Goal: Task Accomplishment & Management: Manage account settings

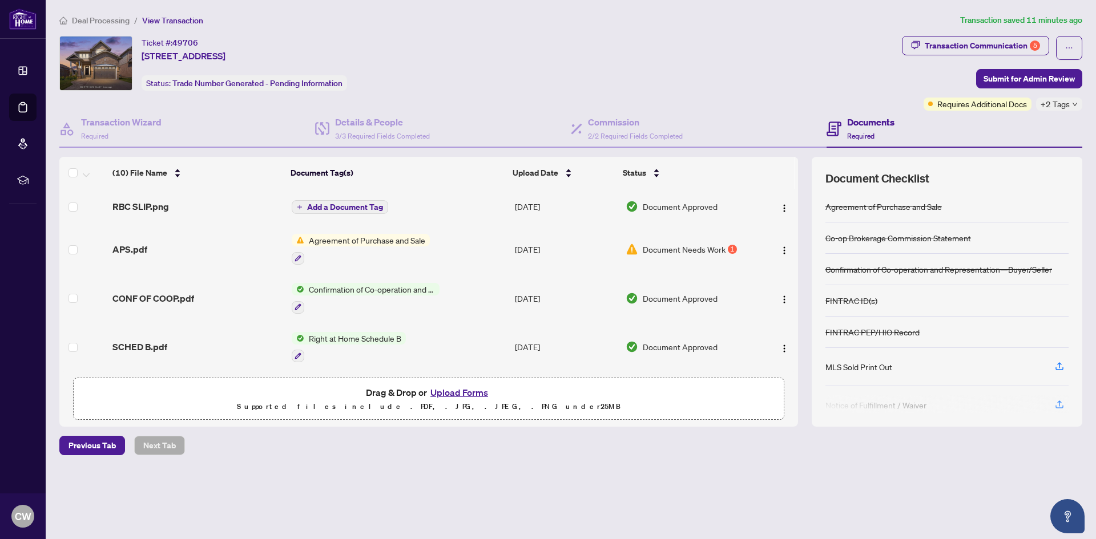
scroll to position [277, 0]
click at [711, 249] on span "Document Needs Work" at bounding box center [684, 249] width 83 height 13
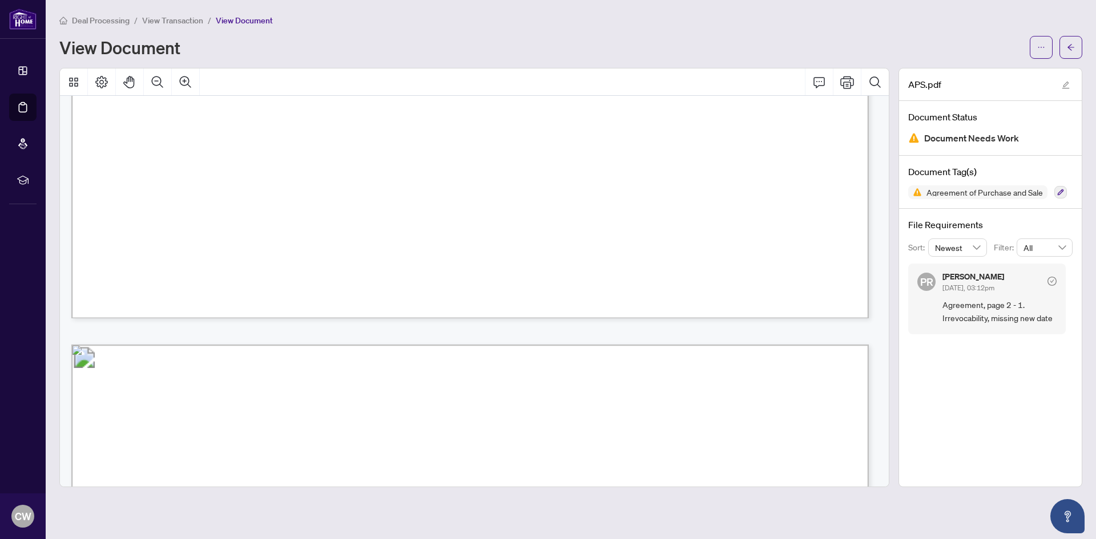
scroll to position [3991, 0]
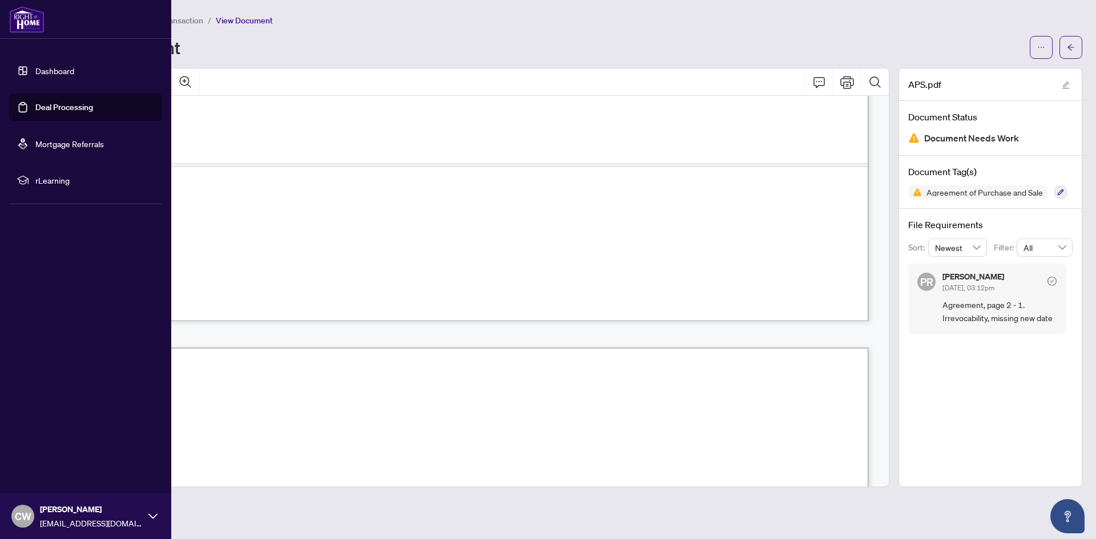
click at [38, 110] on link "Deal Processing" at bounding box center [64, 107] width 58 height 10
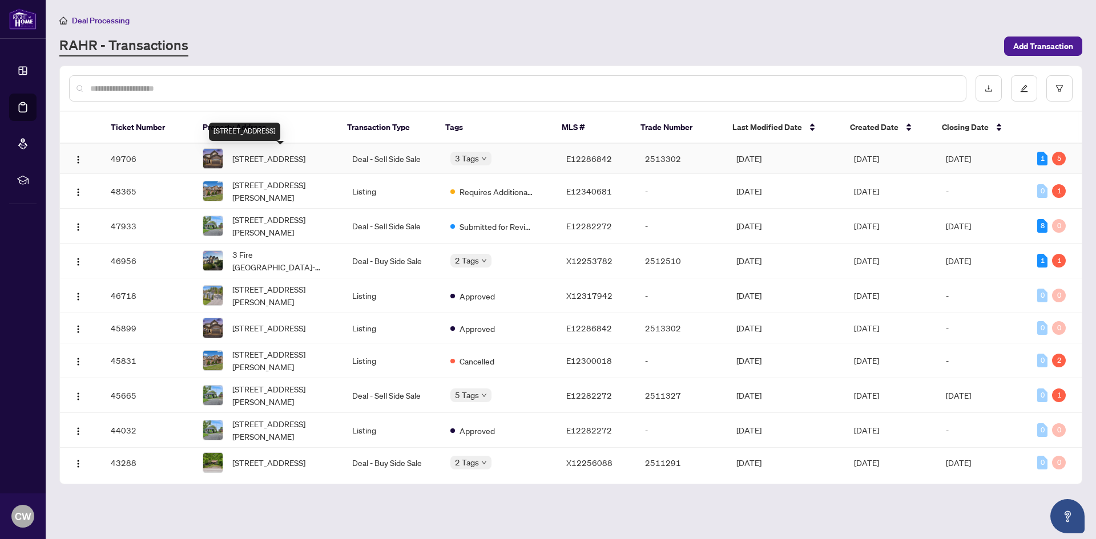
click at [263, 162] on span "[STREET_ADDRESS]" at bounding box center [268, 158] width 73 height 13
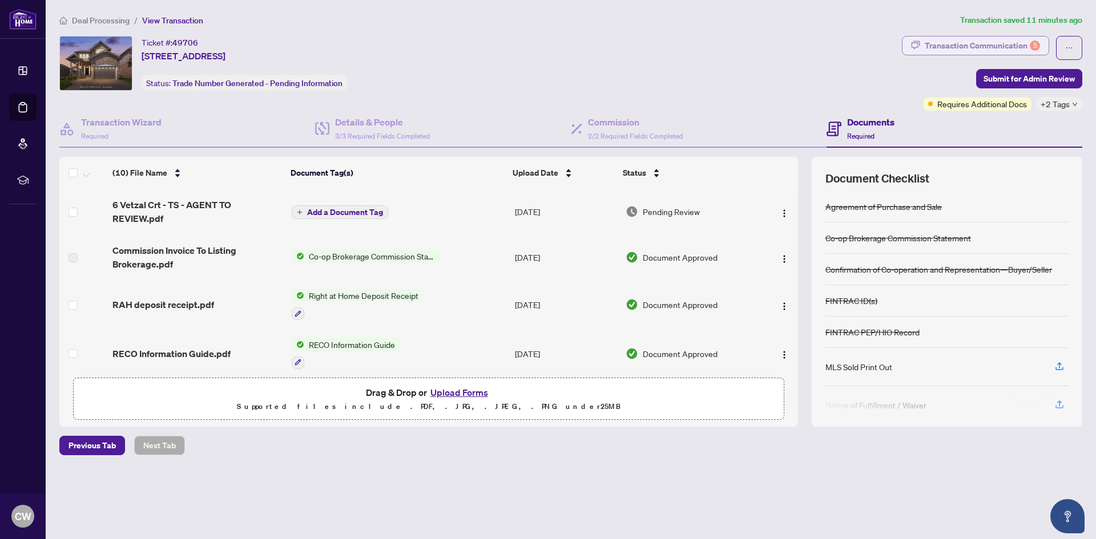
click at [986, 43] on div "Transaction Communication 5" at bounding box center [982, 46] width 115 height 18
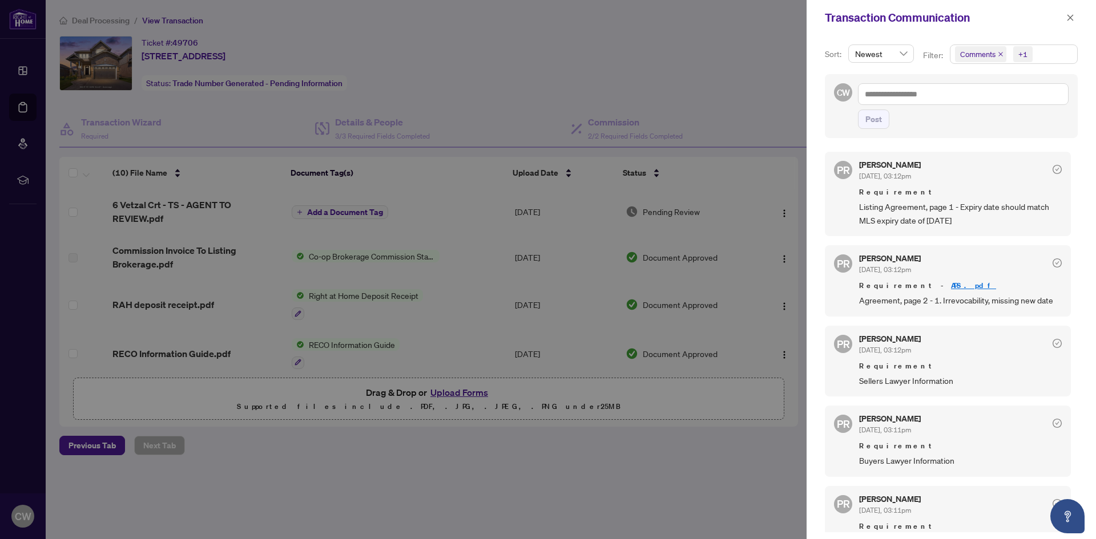
click at [999, 57] on icon "close" at bounding box center [1001, 54] width 6 height 6
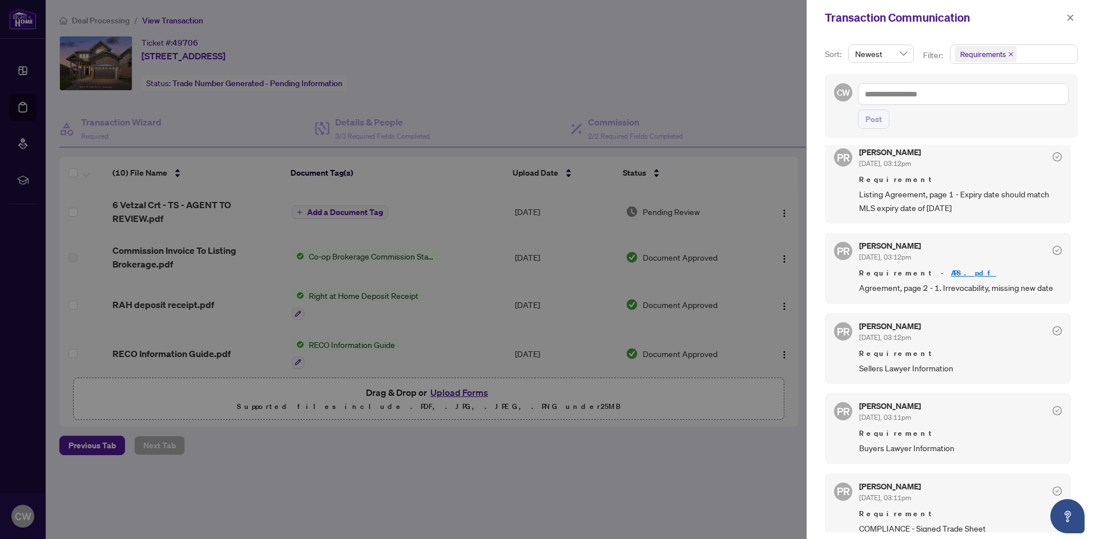
scroll to position [25, 0]
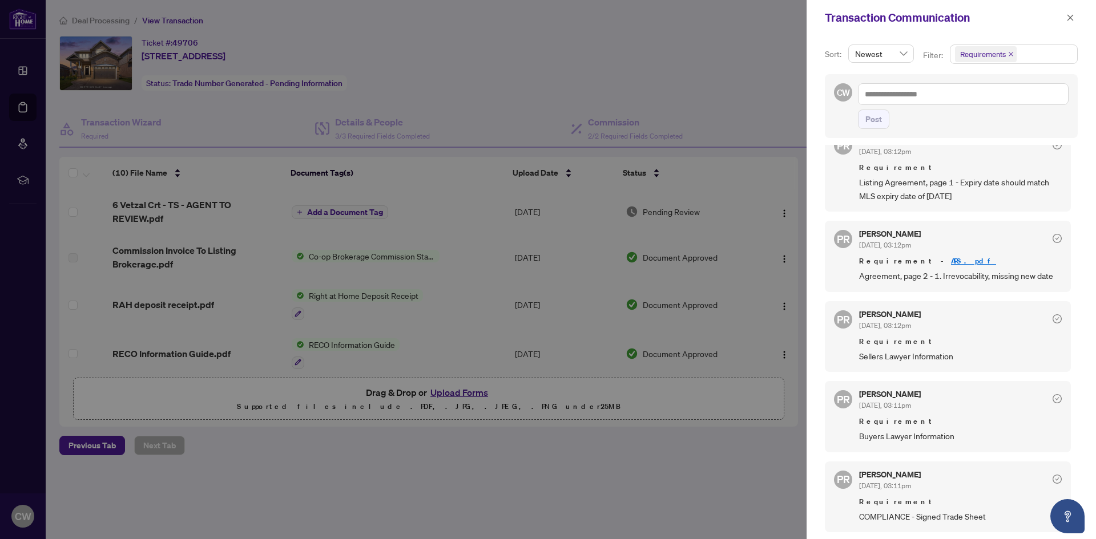
click at [929, 197] on span "Listing Agreement, page 1 - Expiry date should match MLS expiry date of [DATE]" at bounding box center [960, 189] width 203 height 27
click at [950, 196] on span "Listing Agreement, page 1 - Expiry date should match MLS expiry date of [DATE]" at bounding box center [960, 189] width 203 height 27
click at [691, 457] on div at bounding box center [548, 269] width 1096 height 539
click at [1068, 18] on icon "close" at bounding box center [1070, 18] width 8 height 8
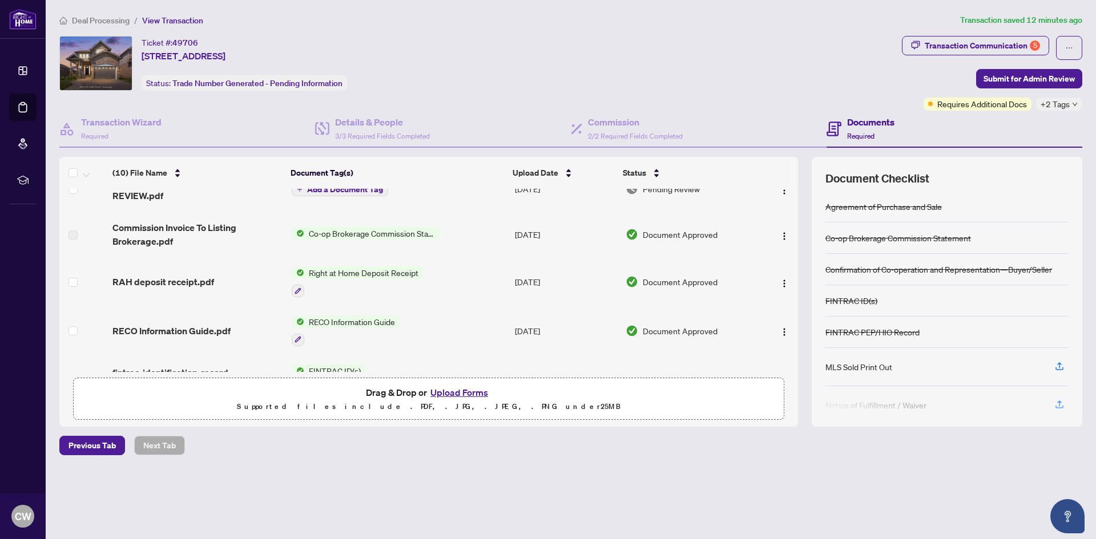
scroll to position [0, 0]
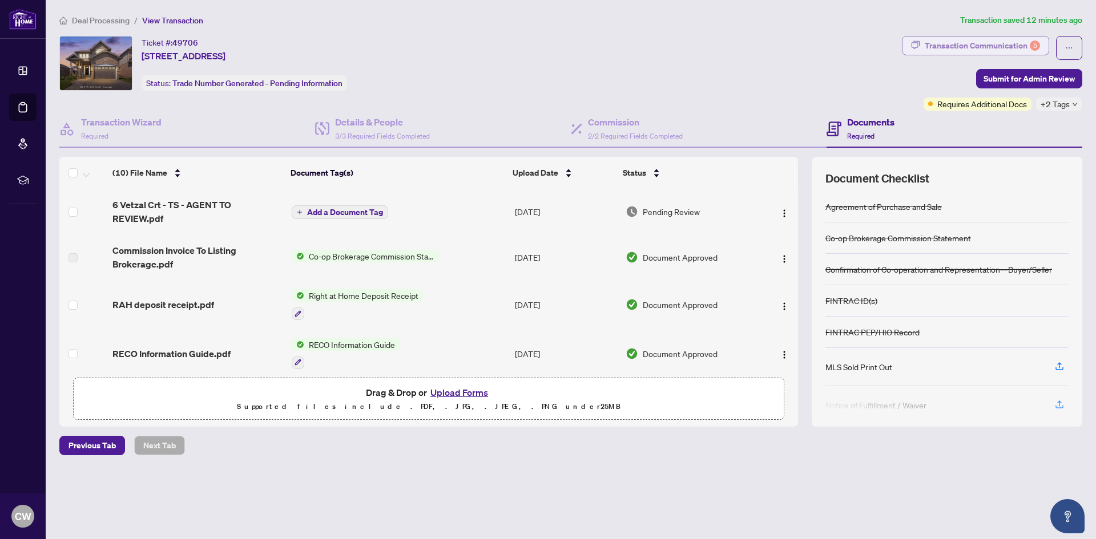
click at [933, 41] on div "Transaction Communication 5" at bounding box center [982, 46] width 115 height 18
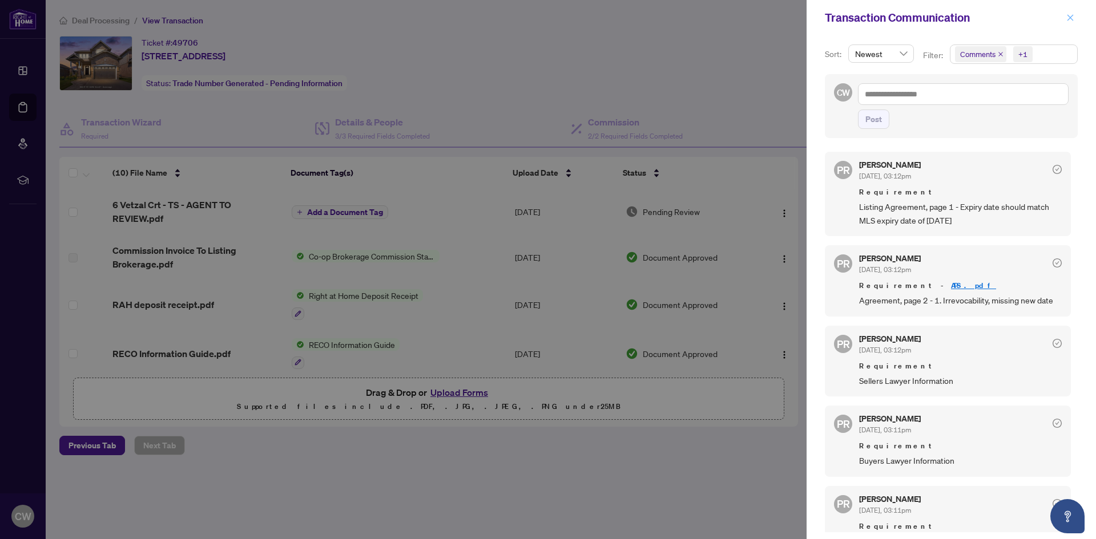
click at [1070, 15] on icon "close" at bounding box center [1070, 18] width 8 height 8
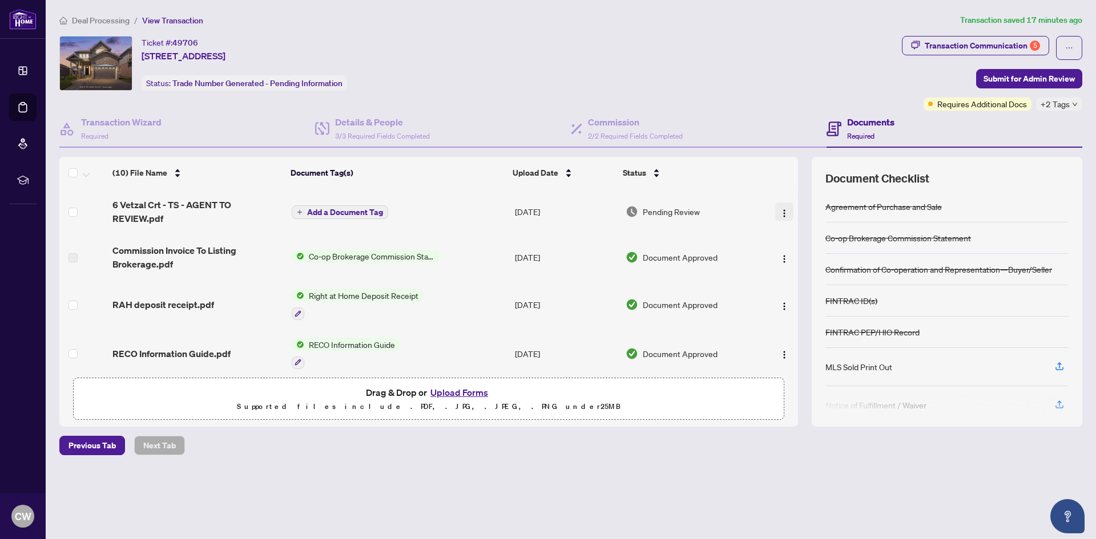
click at [780, 215] on img "button" at bounding box center [784, 213] width 9 height 9
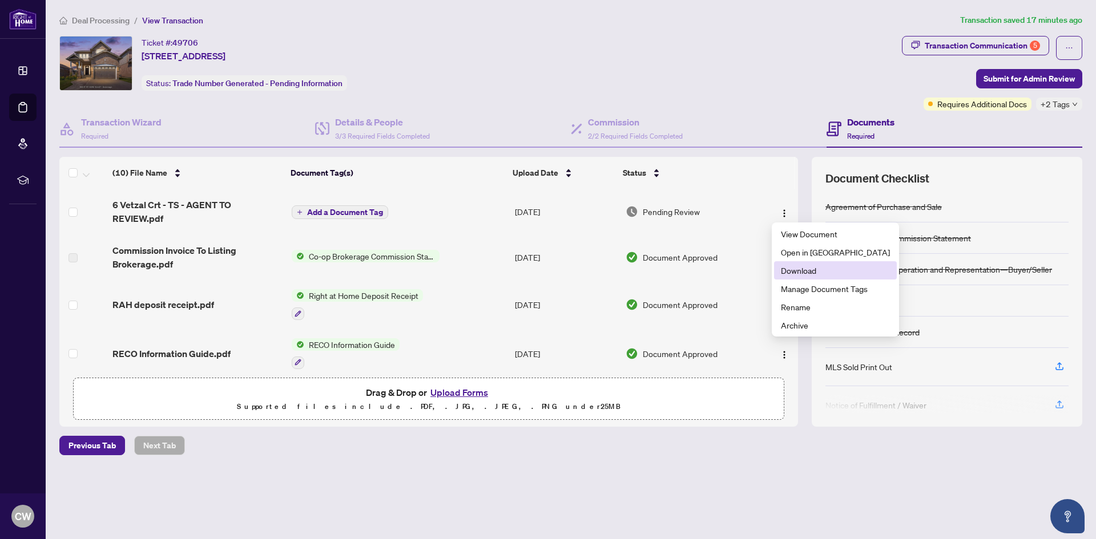
click at [796, 272] on span "Download" at bounding box center [835, 270] width 109 height 13
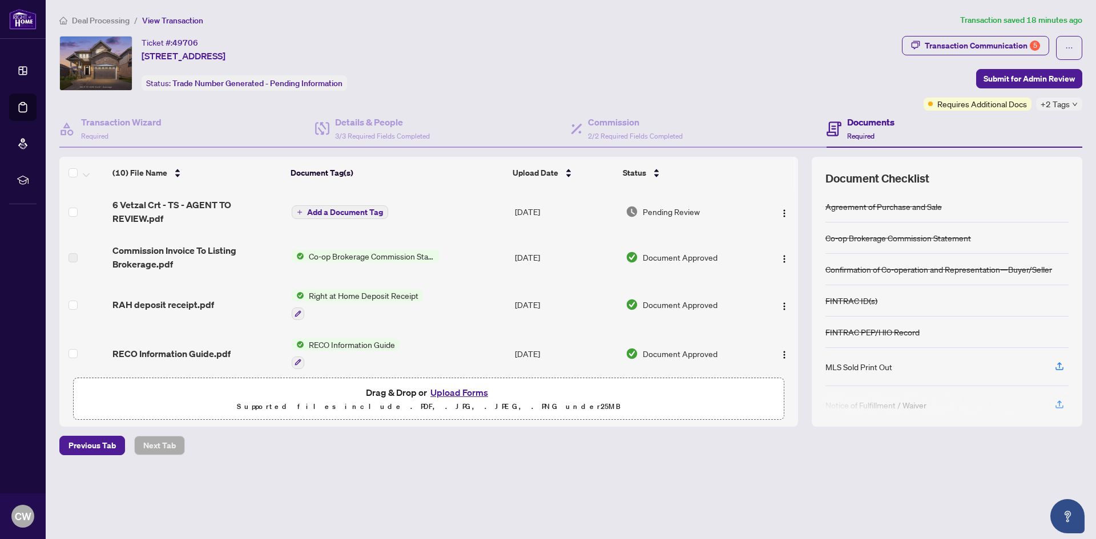
click at [479, 393] on button "Upload Forms" at bounding box center [459, 392] width 64 height 15
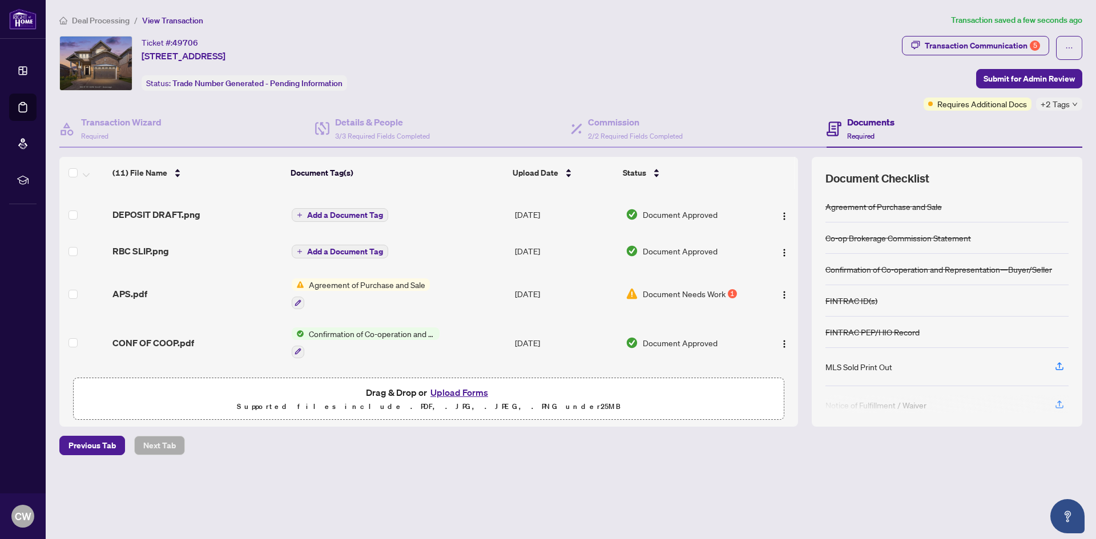
scroll to position [323, 0]
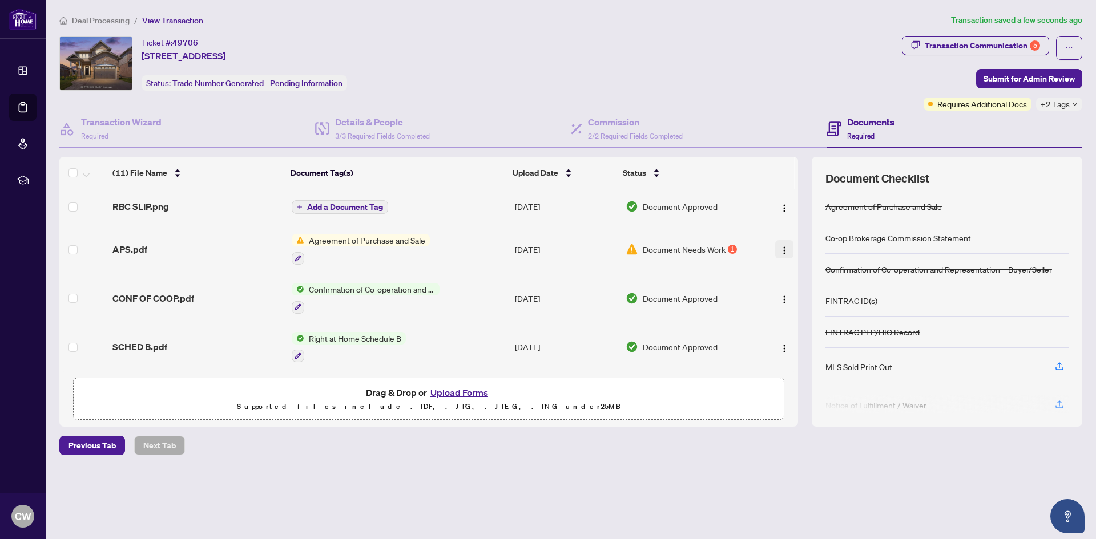
click at [780, 248] on img "button" at bounding box center [784, 250] width 9 height 9
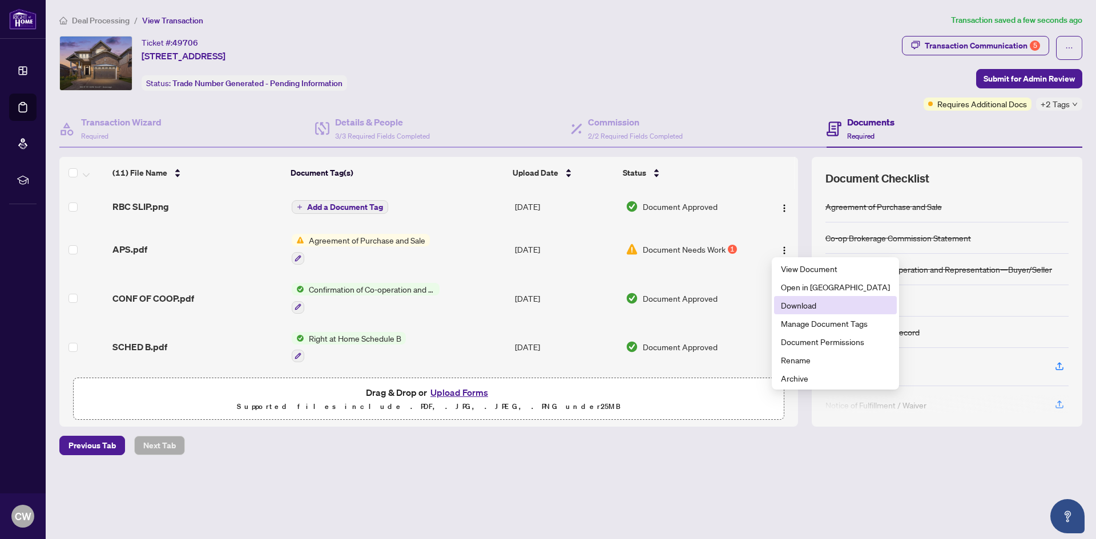
click at [805, 303] on span "Download" at bounding box center [835, 305] width 109 height 13
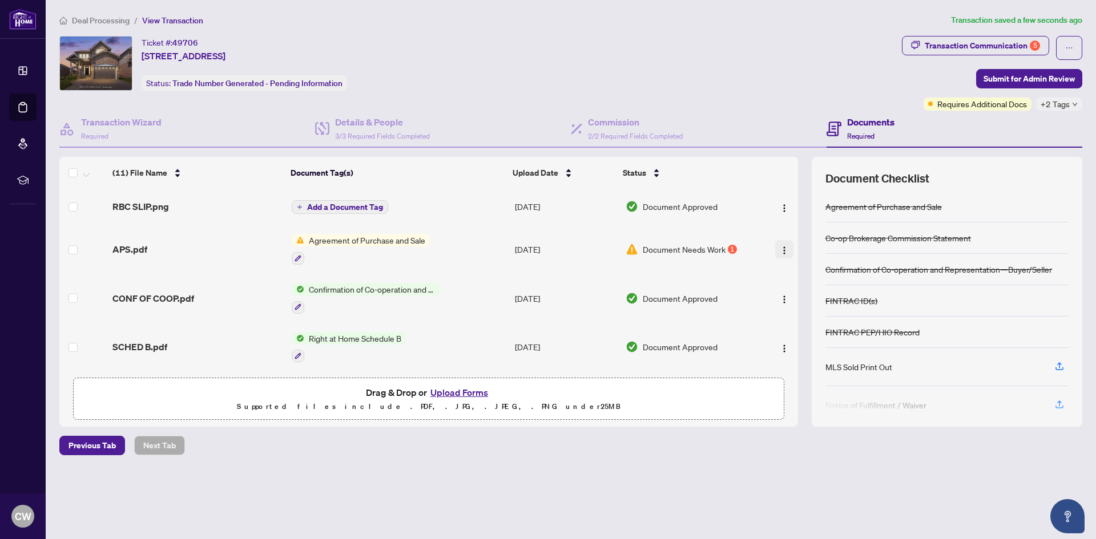
click at [780, 246] on img "button" at bounding box center [784, 250] width 9 height 9
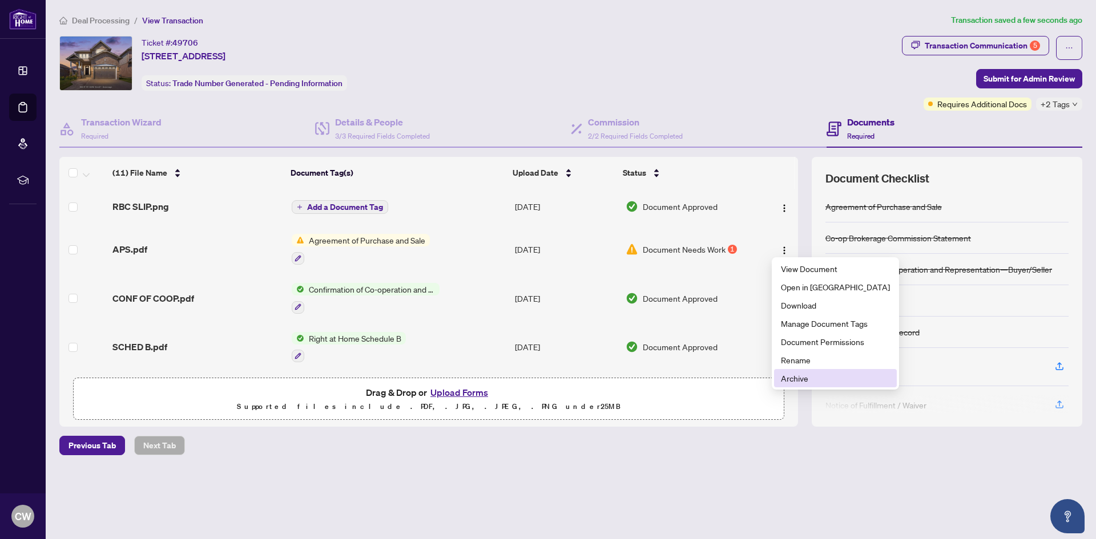
click at [789, 378] on span "Archive" at bounding box center [835, 378] width 109 height 13
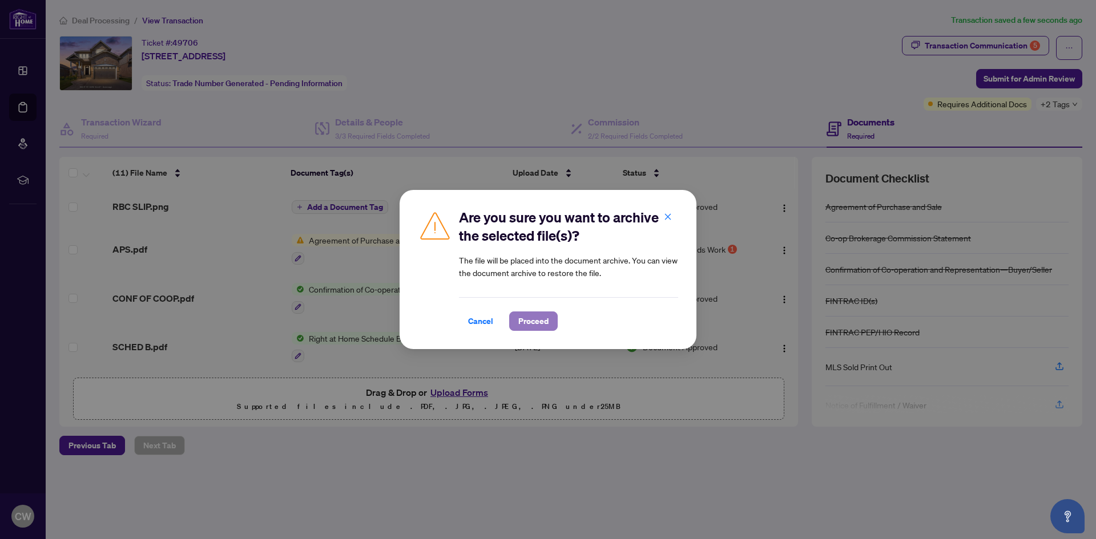
click at [526, 326] on span "Proceed" at bounding box center [533, 321] width 30 height 18
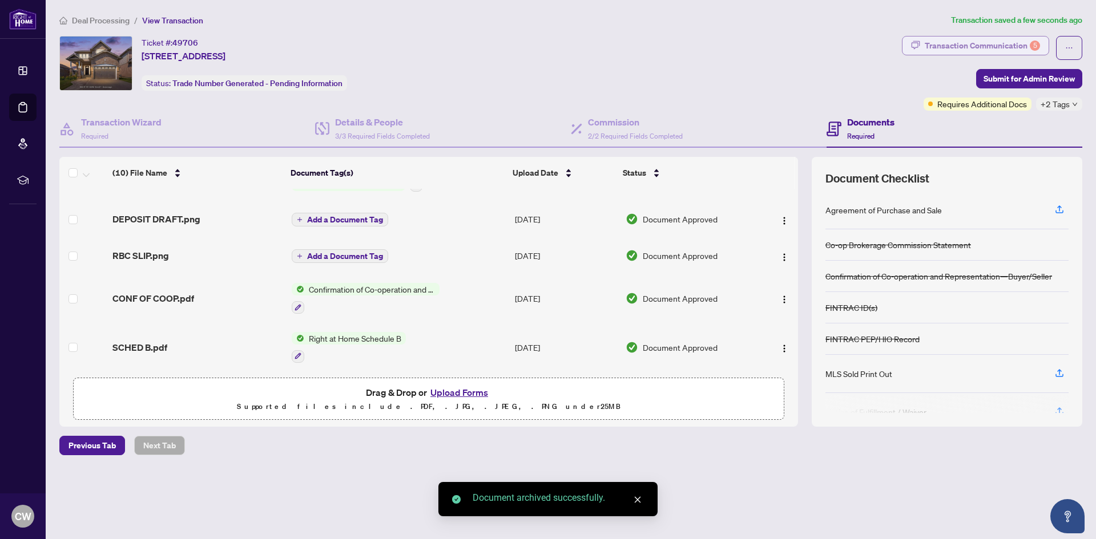
scroll to position [274, 0]
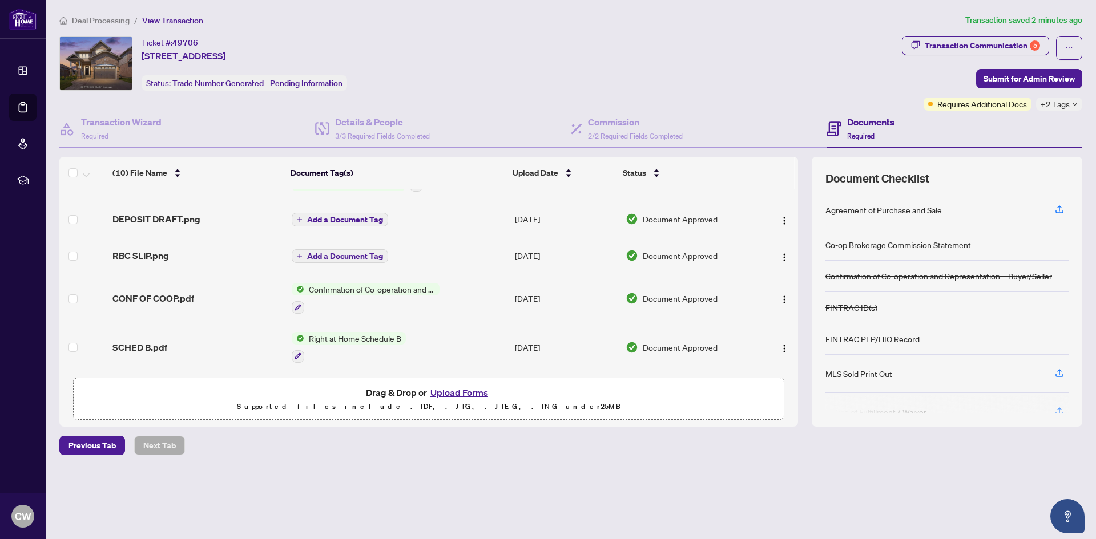
click at [453, 394] on button "Upload Forms" at bounding box center [459, 392] width 64 height 15
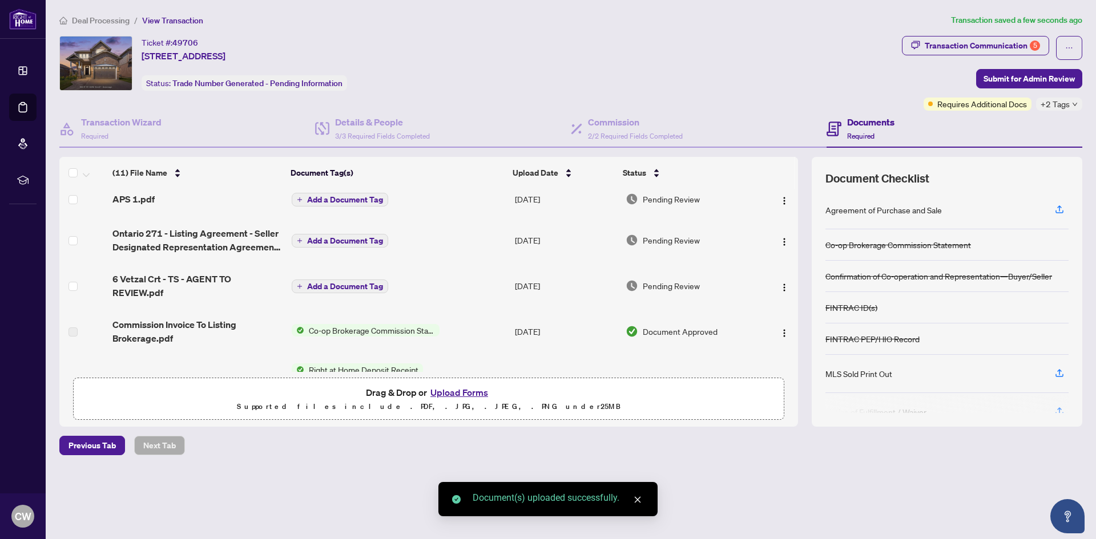
scroll to position [0, 0]
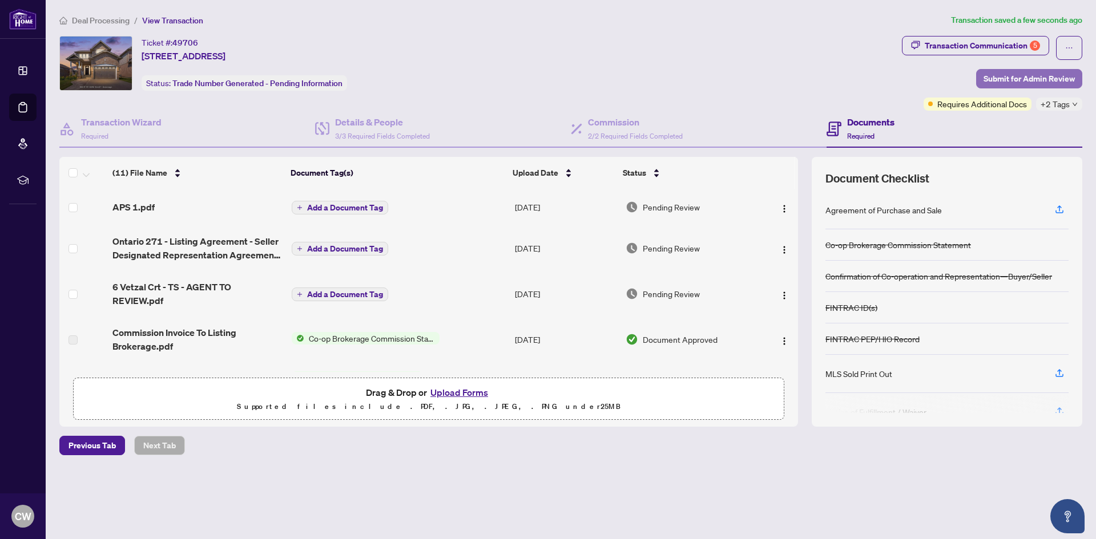
click at [1030, 77] on span "Submit for Admin Review" at bounding box center [1028, 79] width 91 height 18
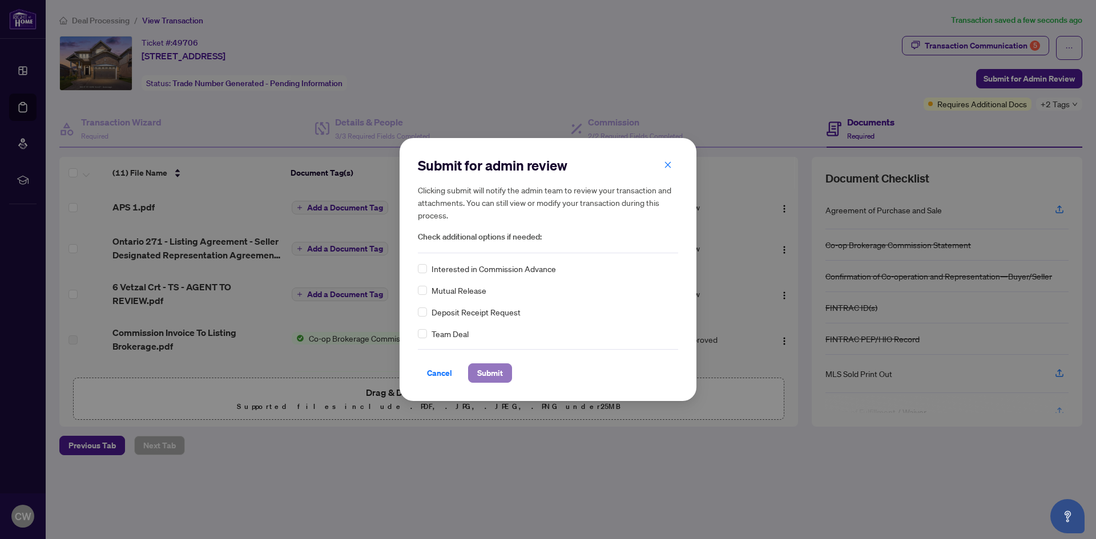
click at [486, 372] on span "Submit" at bounding box center [490, 373] width 26 height 18
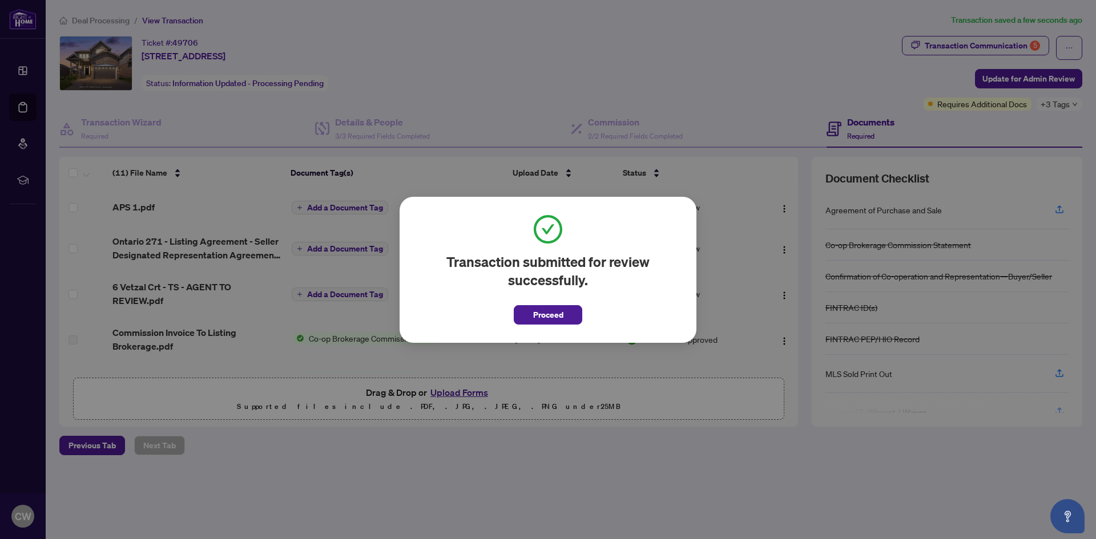
click at [544, 321] on span "Proceed" at bounding box center [548, 315] width 30 height 18
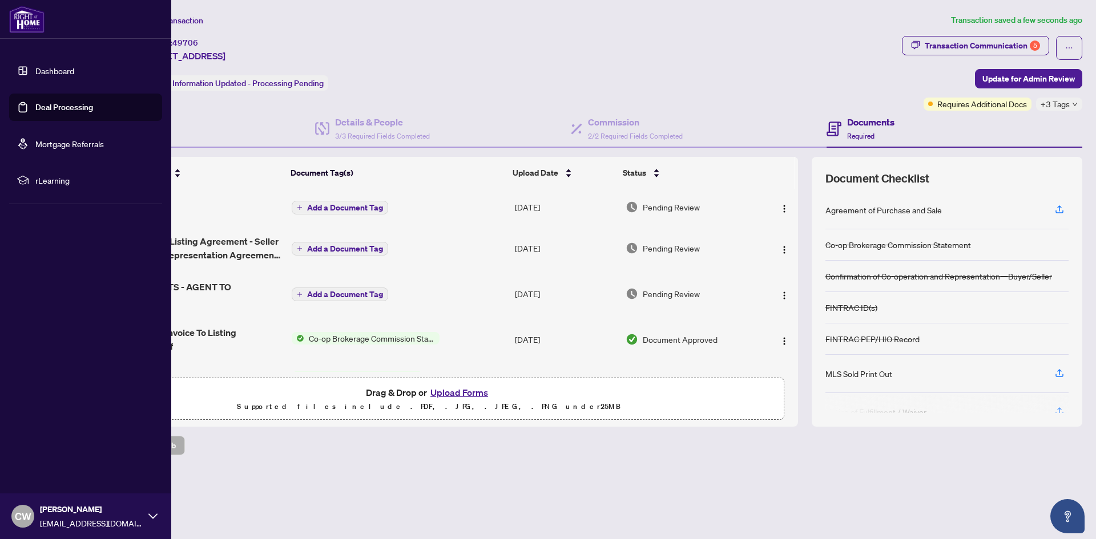
click at [43, 108] on link "Deal Processing" at bounding box center [64, 107] width 58 height 10
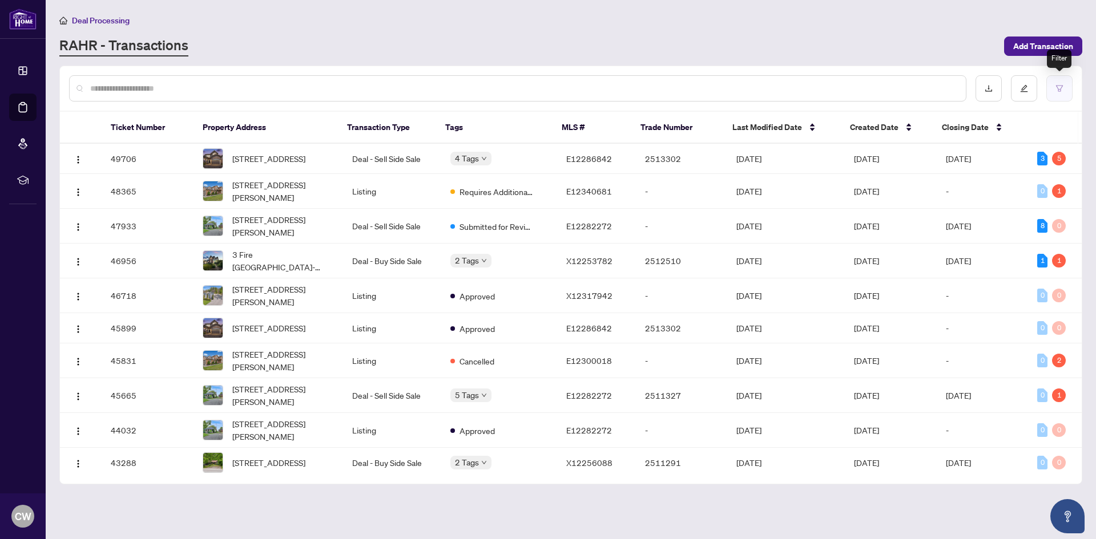
click at [1057, 87] on icon "filter" at bounding box center [1059, 88] width 7 height 6
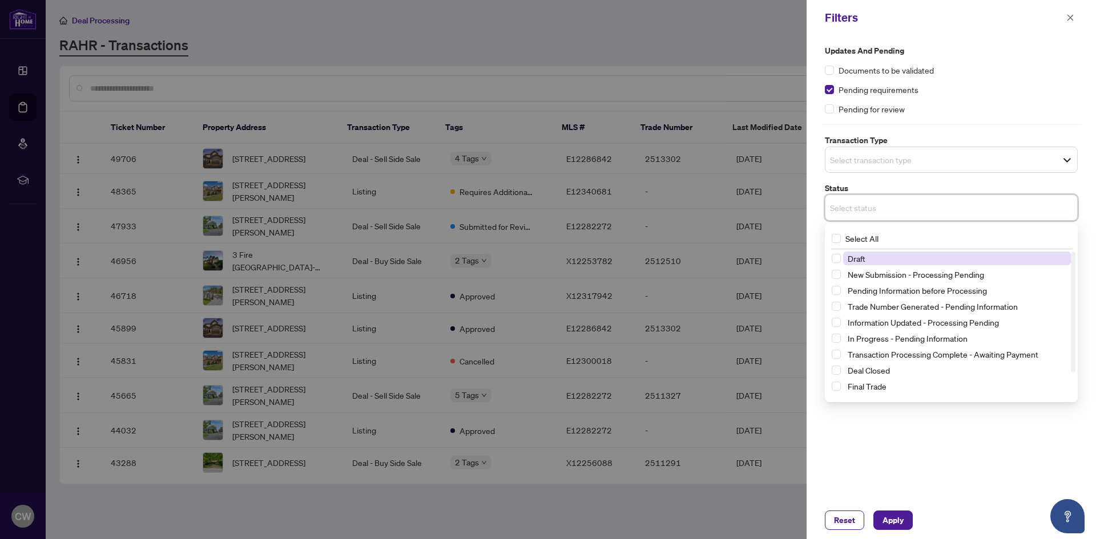
click at [845, 204] on input "search" at bounding box center [870, 208] width 80 height 14
click at [852, 210] on input "search" at bounding box center [870, 208] width 80 height 14
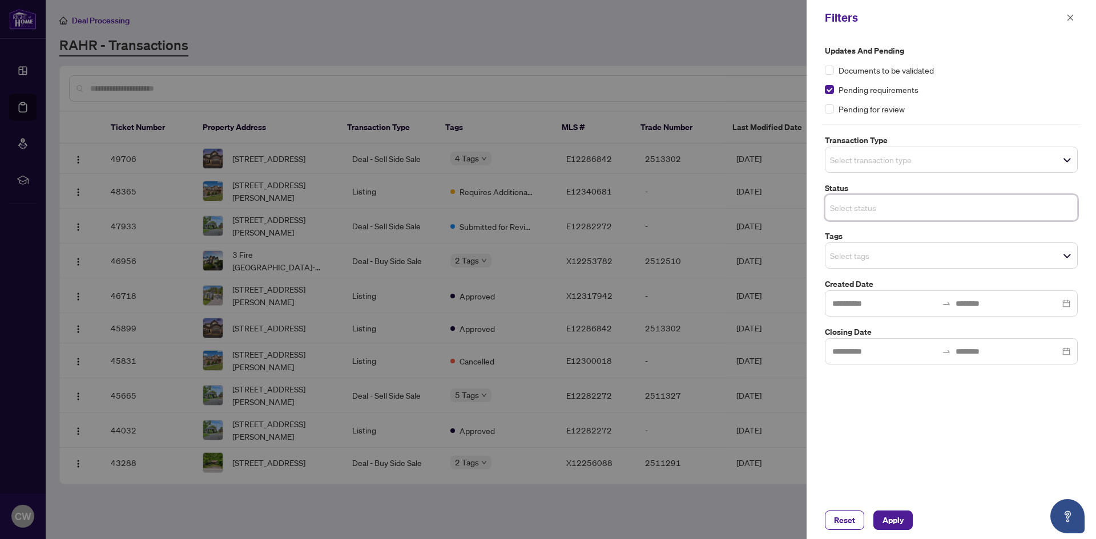
click at [841, 149] on div "Select transaction type" at bounding box center [951, 160] width 253 height 26
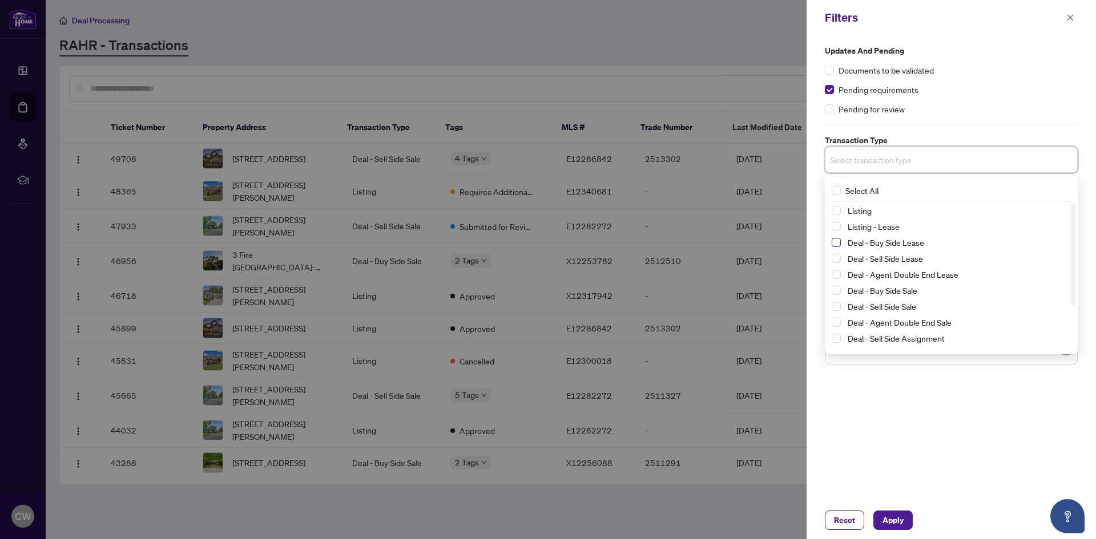
click at [836, 245] on span "Select Deal - Buy Side Lease" at bounding box center [836, 242] width 9 height 9
click at [837, 260] on span "Select Deal - Sell Side Lease" at bounding box center [836, 260] width 9 height 9
click at [837, 275] on span "Select Deal - Agent Double End Lease" at bounding box center [836, 276] width 9 height 9
click at [835, 291] on span "Select Deal - Buy Side Sale" at bounding box center [836, 292] width 9 height 9
click at [835, 309] on span "Select Deal - Sell Side Sale" at bounding box center [836, 308] width 9 height 9
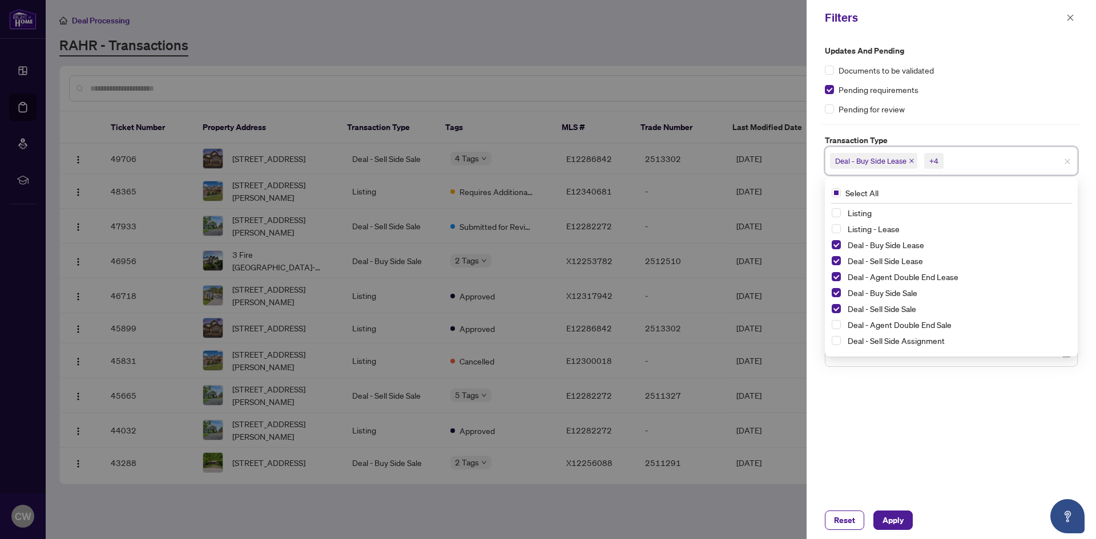
click at [838, 319] on div "Deal - Agent Double End Sale" at bounding box center [951, 325] width 239 height 14
click at [833, 323] on span "Select Deal - Agent Double End Sale" at bounding box center [836, 324] width 9 height 9
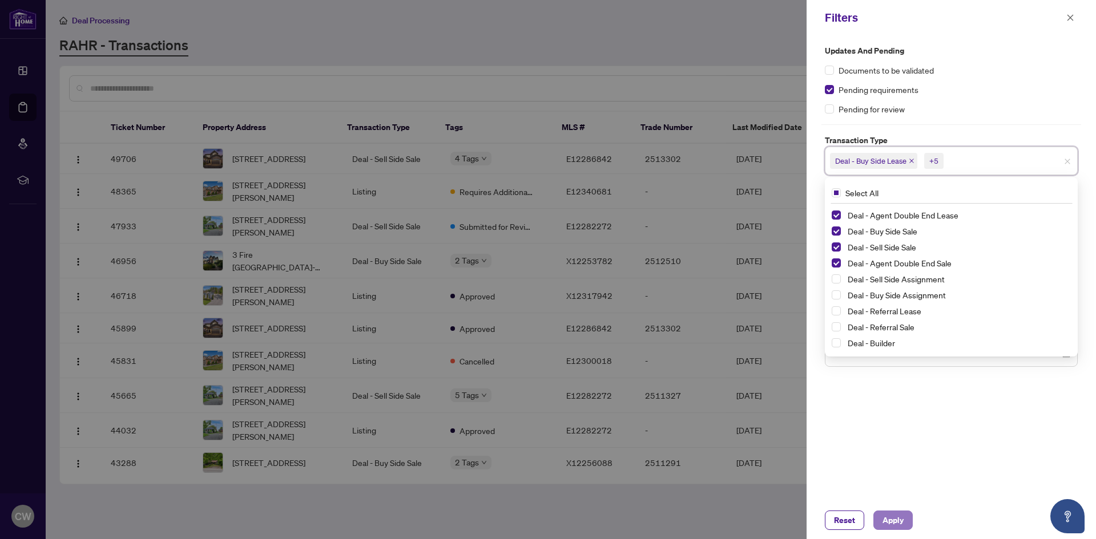
click at [896, 523] on span "Apply" at bounding box center [892, 520] width 21 height 18
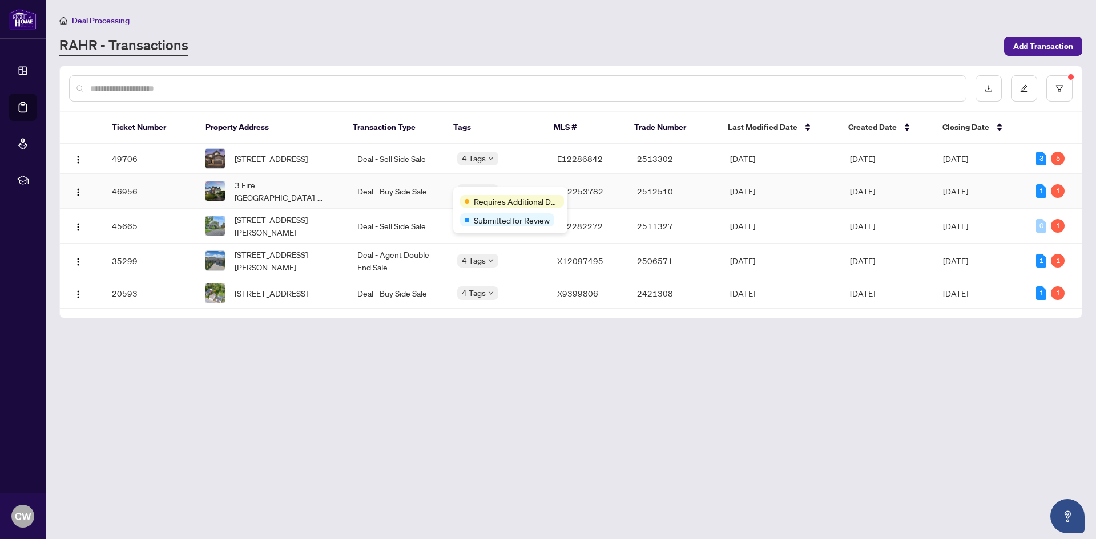
click at [486, 197] on span "Requires Additional Docs" at bounding box center [517, 201] width 86 height 13
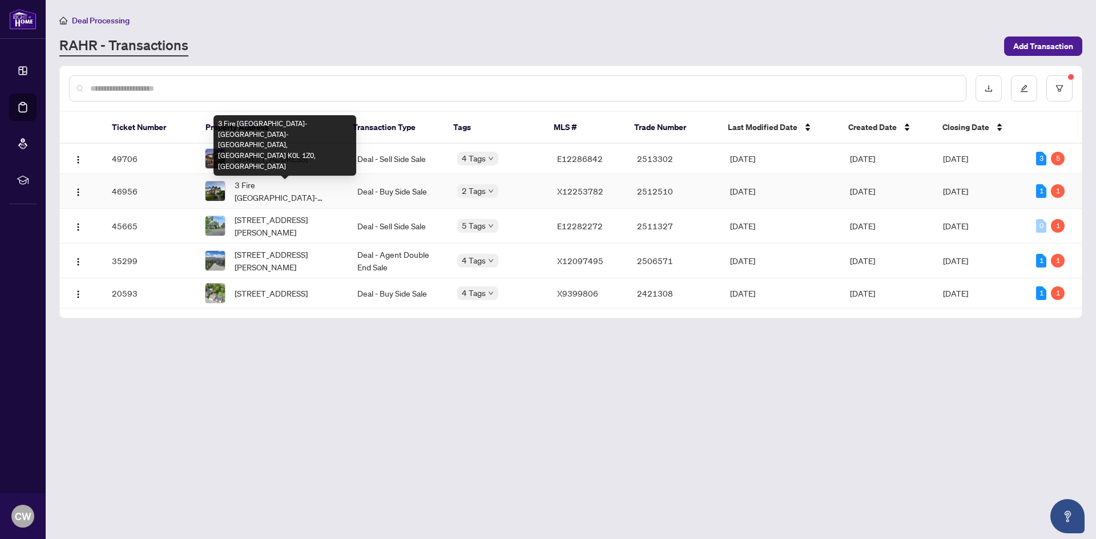
click at [282, 195] on span "3 Fire [GEOGRAPHIC_DATA]-[GEOGRAPHIC_DATA]-[GEOGRAPHIC_DATA], [GEOGRAPHIC_DATA]…" at bounding box center [287, 191] width 104 height 25
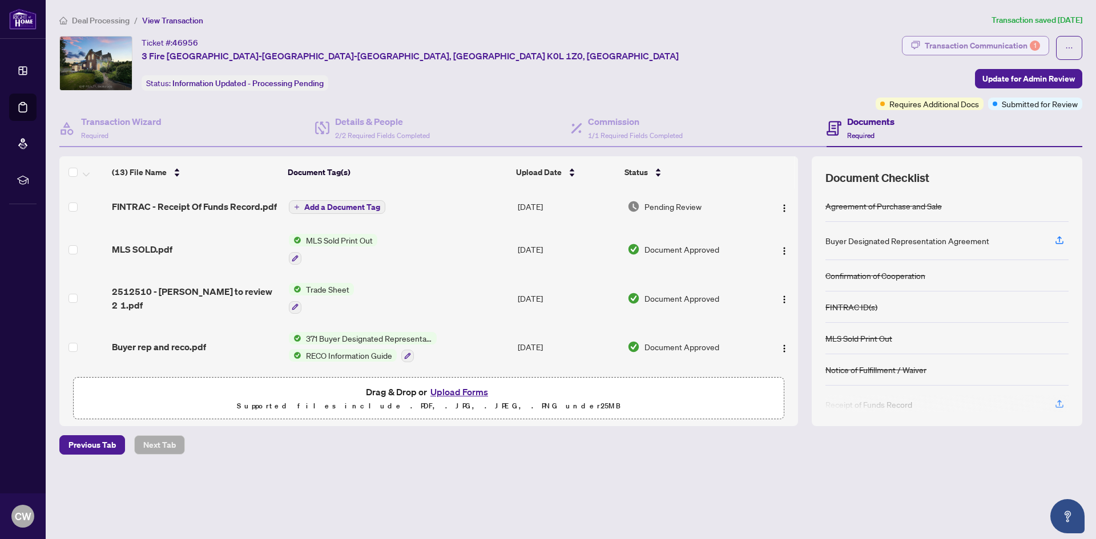
click at [1002, 38] on div "Transaction Communication 1" at bounding box center [982, 46] width 115 height 18
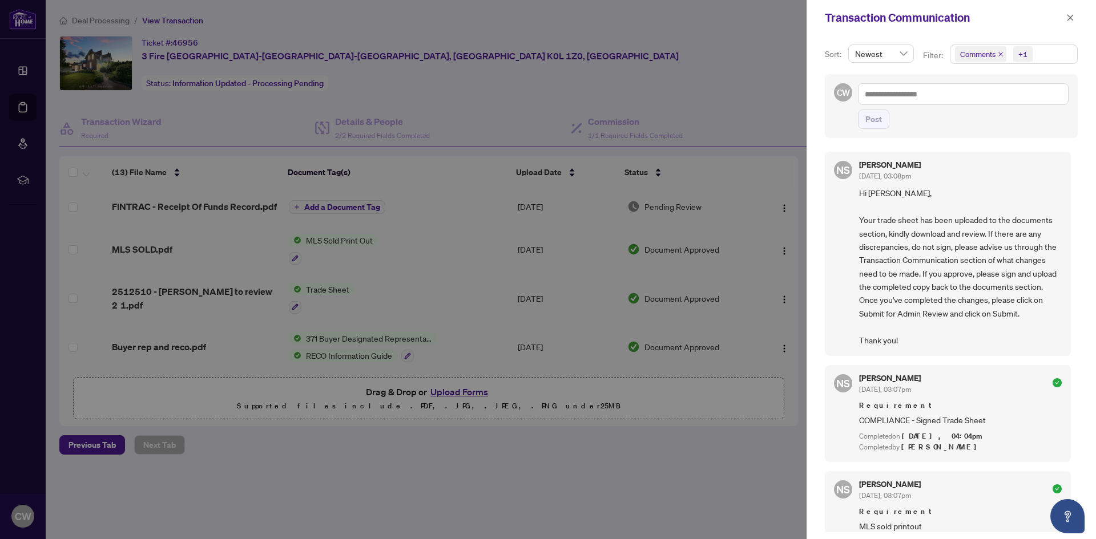
click at [999, 54] on icon "close" at bounding box center [1000, 54] width 5 height 5
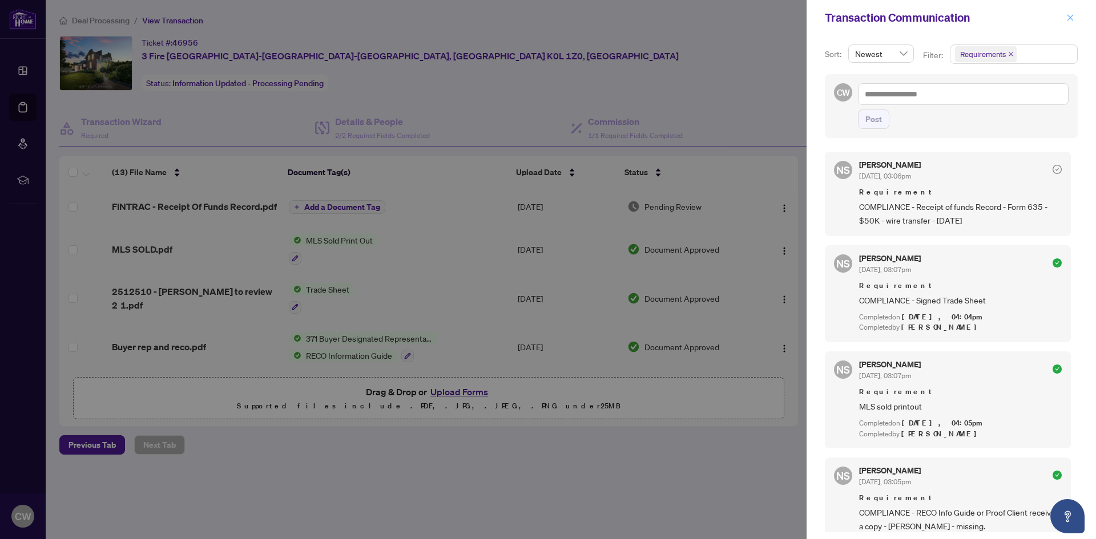
click at [1070, 19] on icon "close" at bounding box center [1070, 18] width 8 height 8
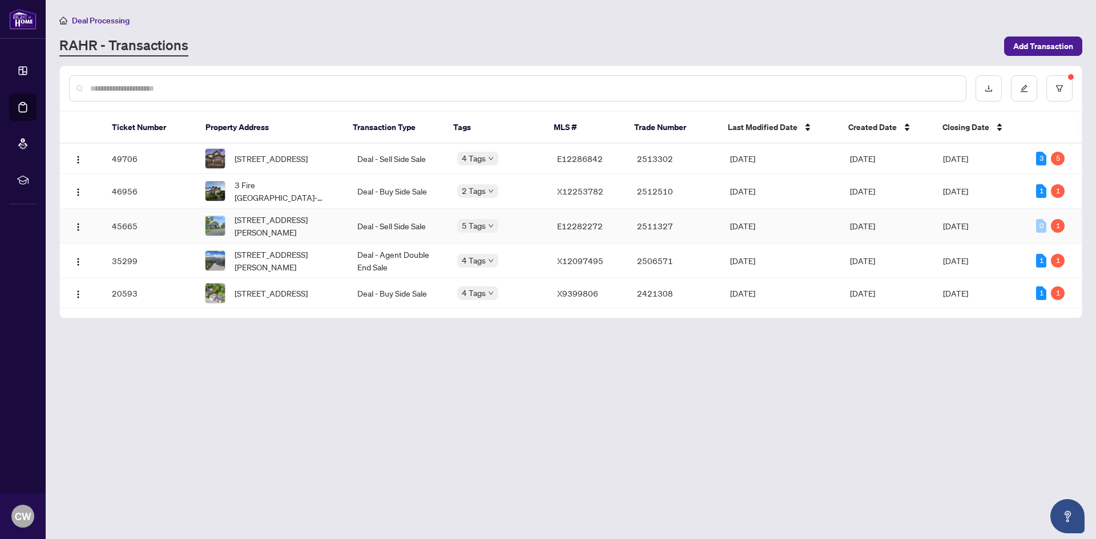
click at [492, 229] on body "Dashboard Deal Processing Mortgage Referrals rLearning CW [PERSON_NAME] [EMAIL_…" at bounding box center [548, 269] width 1096 height 539
click at [685, 397] on main "Deal Processing [PERSON_NAME] - Transactions Add Transaction Ticket Number Prop…" at bounding box center [571, 269] width 1050 height 539
click at [487, 268] on span "Requires Additional Docs" at bounding box center [517, 271] width 86 height 13
click at [671, 263] on td "2506571" at bounding box center [674, 261] width 93 height 35
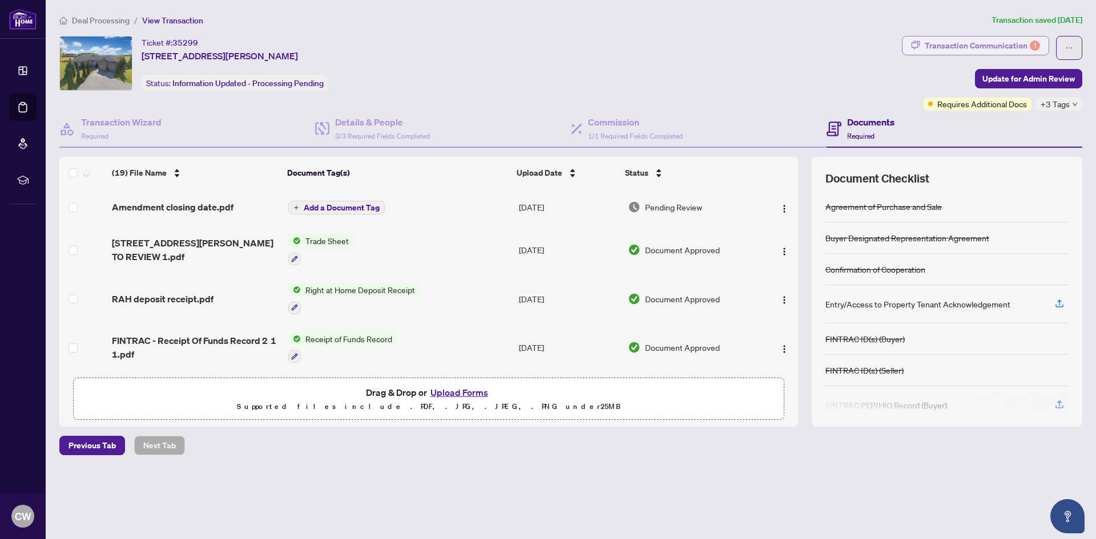
click at [1016, 46] on div "Transaction Communication 1" at bounding box center [982, 46] width 115 height 18
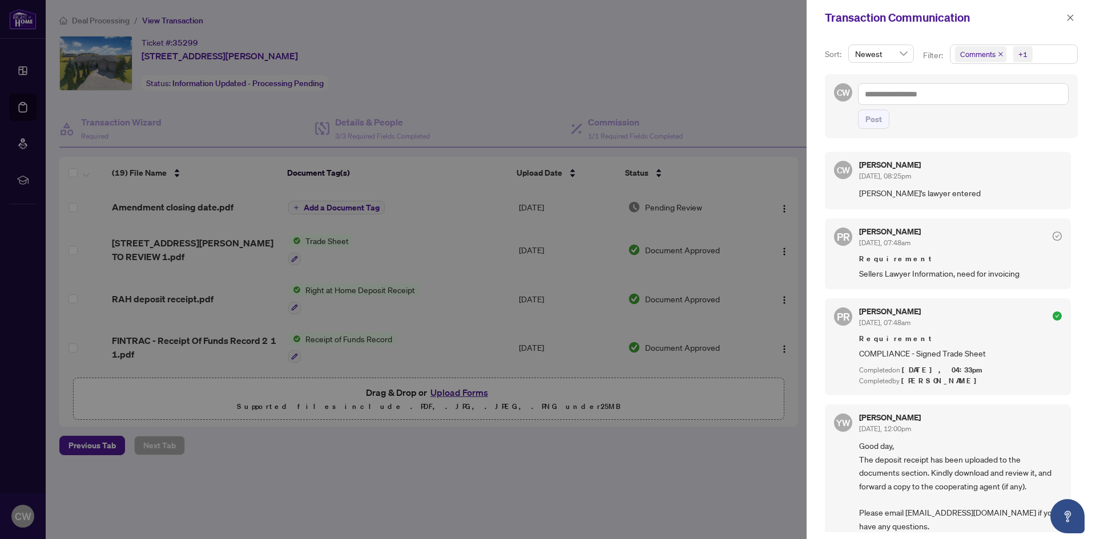
click at [1000, 57] on icon "close" at bounding box center [1001, 54] width 6 height 6
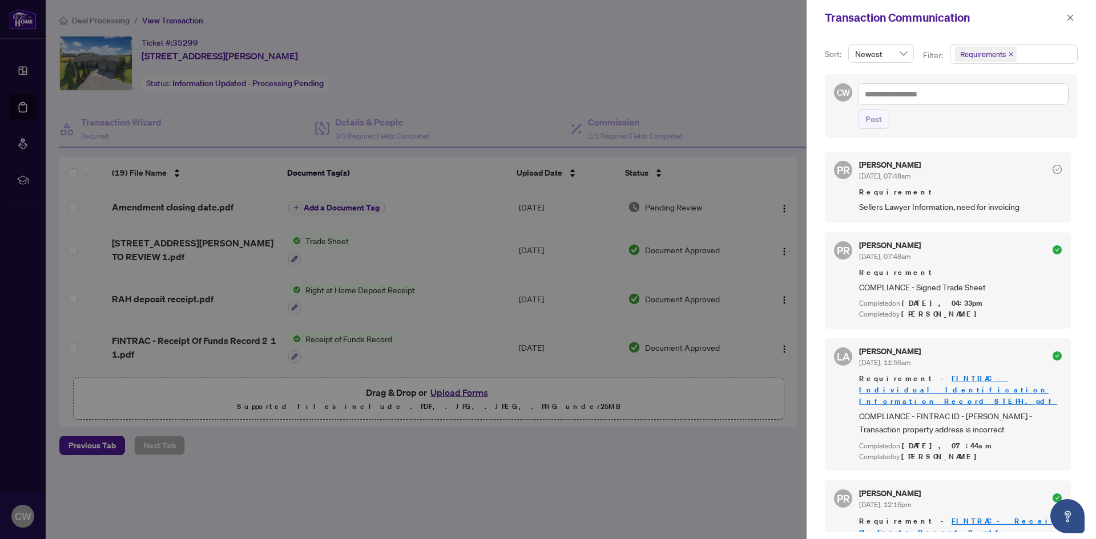
click at [697, 88] on div at bounding box center [548, 269] width 1096 height 539
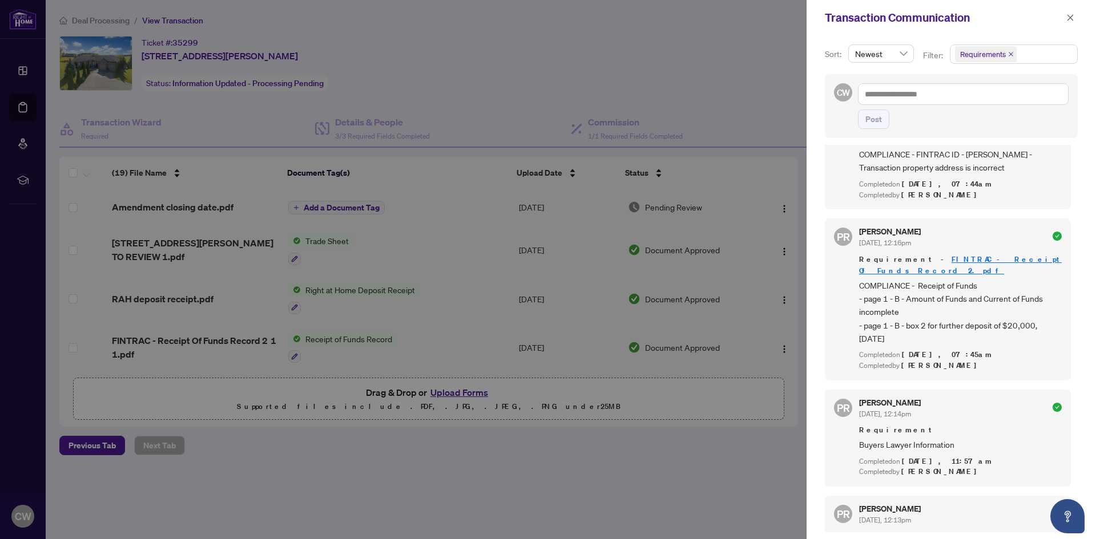
scroll to position [171, 0]
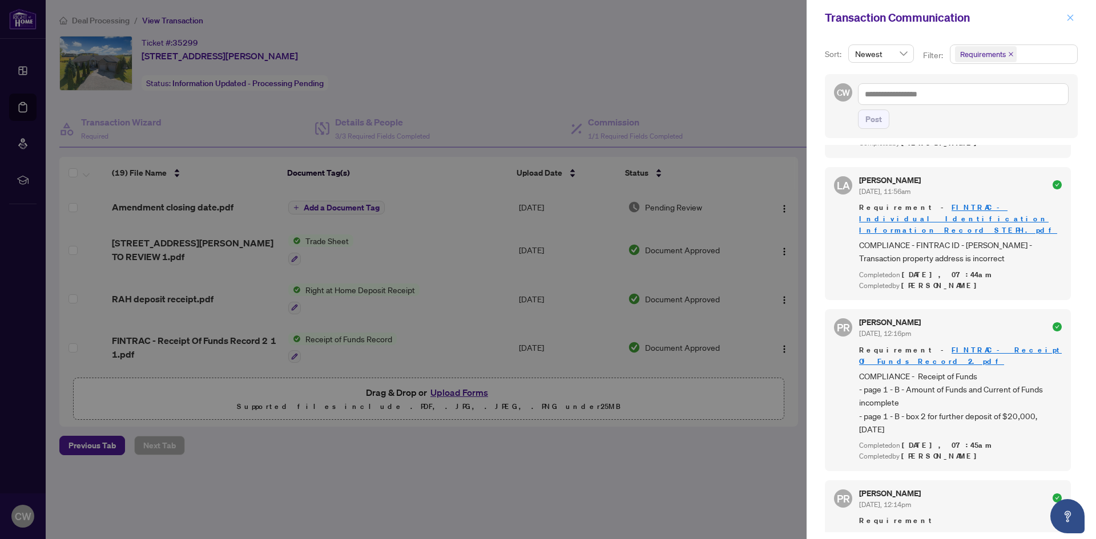
click at [1070, 21] on icon "close" at bounding box center [1070, 18] width 8 height 8
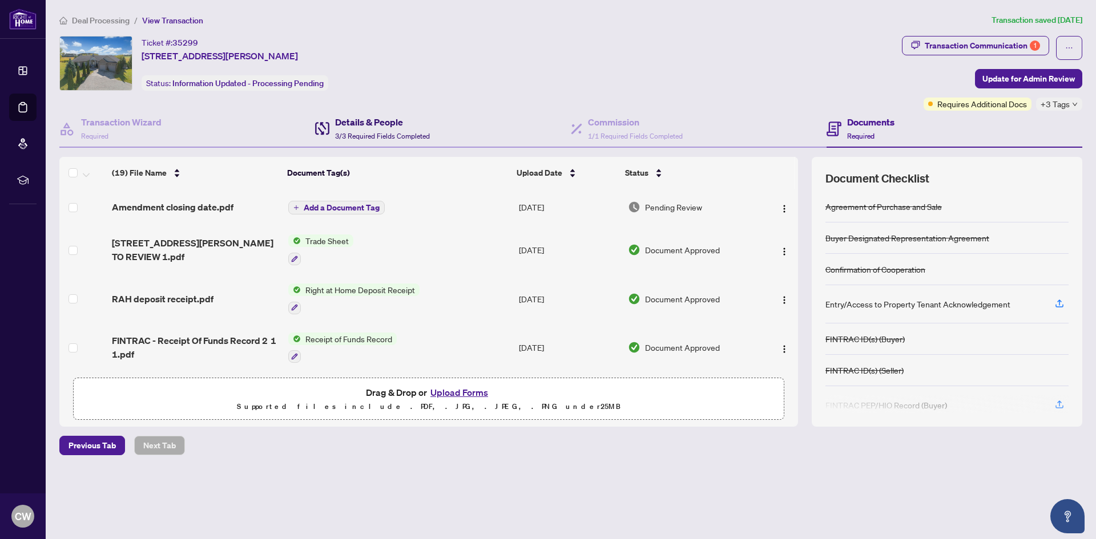
click at [340, 117] on h4 "Details & People" at bounding box center [382, 122] width 95 height 14
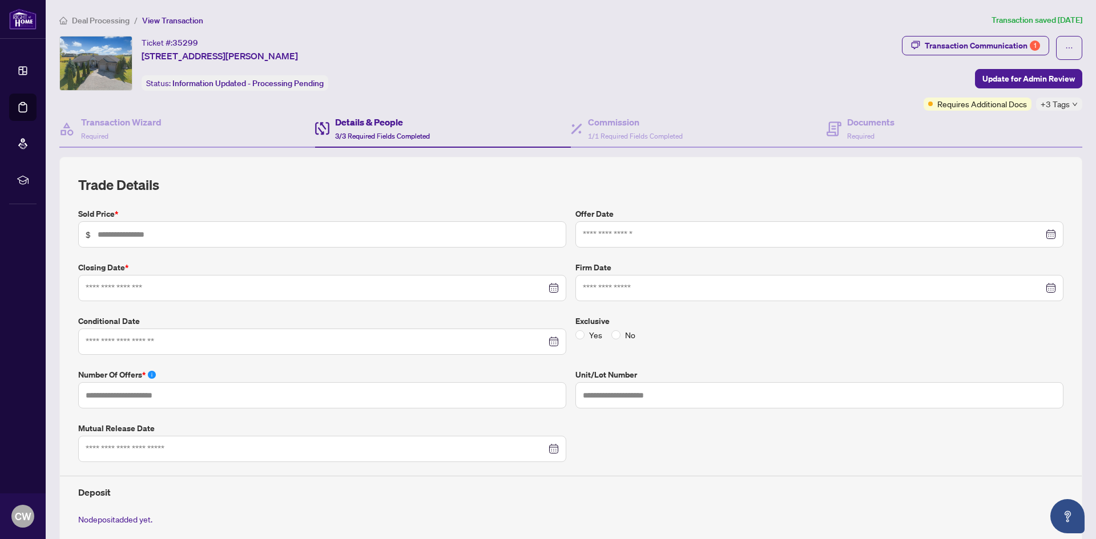
type input "*********"
type input "*"
type input "**********"
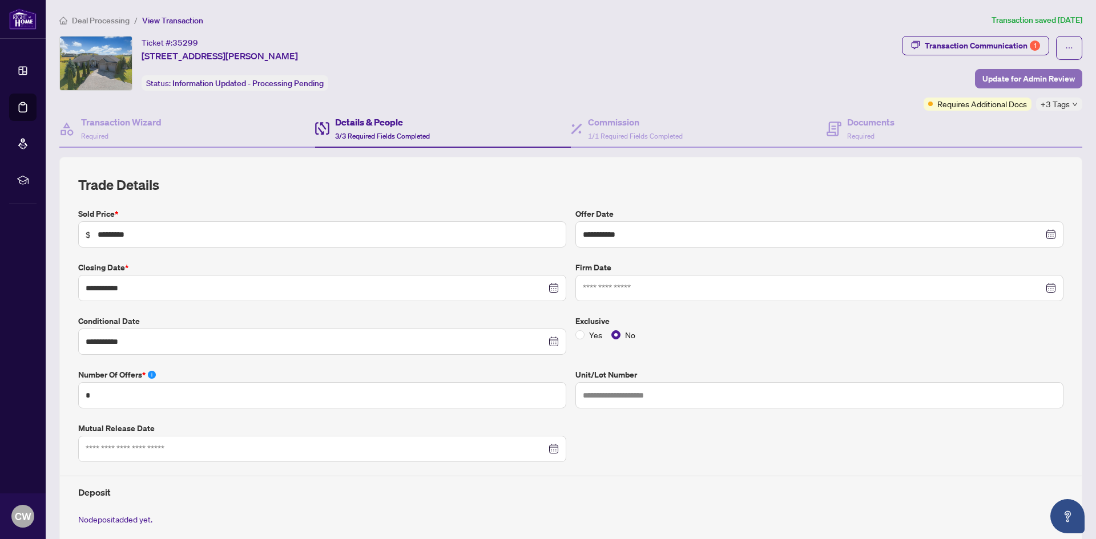
click at [1001, 80] on span "Update for Admin Review" at bounding box center [1028, 79] width 92 height 18
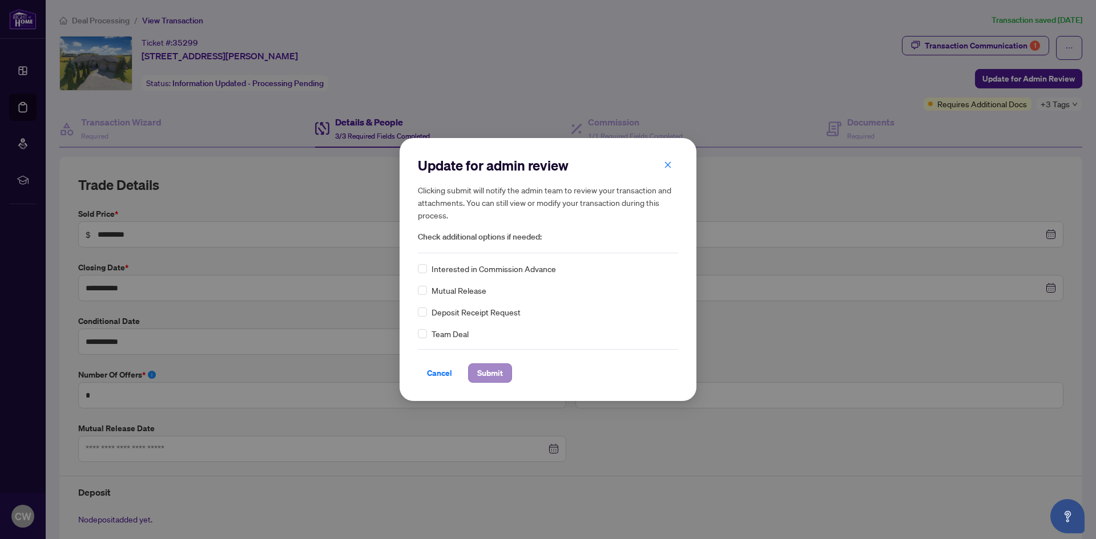
drag, startPoint x: 462, startPoint y: 366, endPoint x: 470, endPoint y: 370, distance: 9.2
click at [461, 371] on div "Cancel Submit" at bounding box center [548, 366] width 260 height 34
click at [489, 374] on span "Submit" at bounding box center [490, 373] width 26 height 18
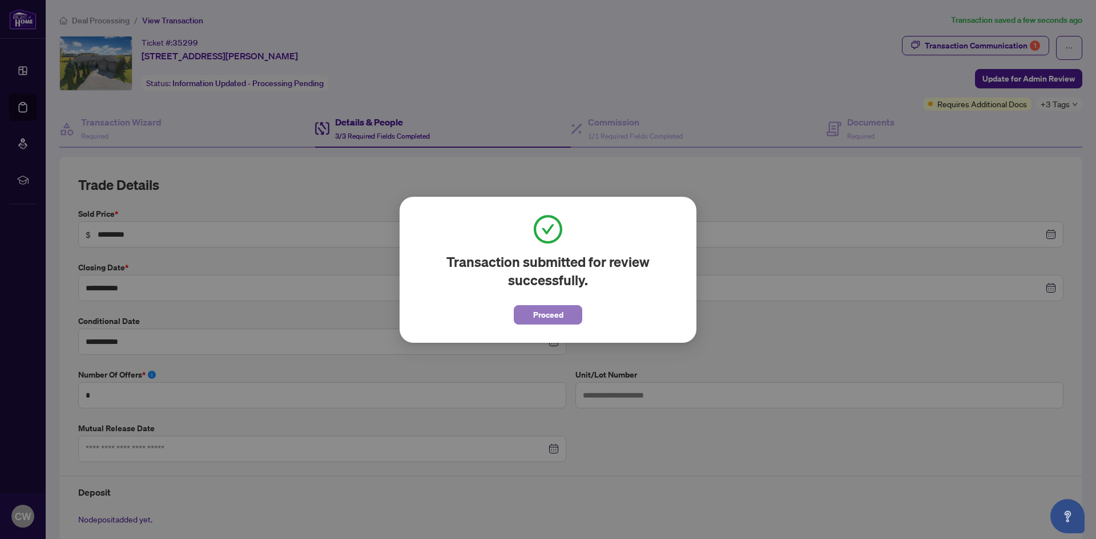
click at [538, 316] on span "Proceed" at bounding box center [548, 315] width 30 height 18
